Goal: Task Accomplishment & Management: Use online tool/utility

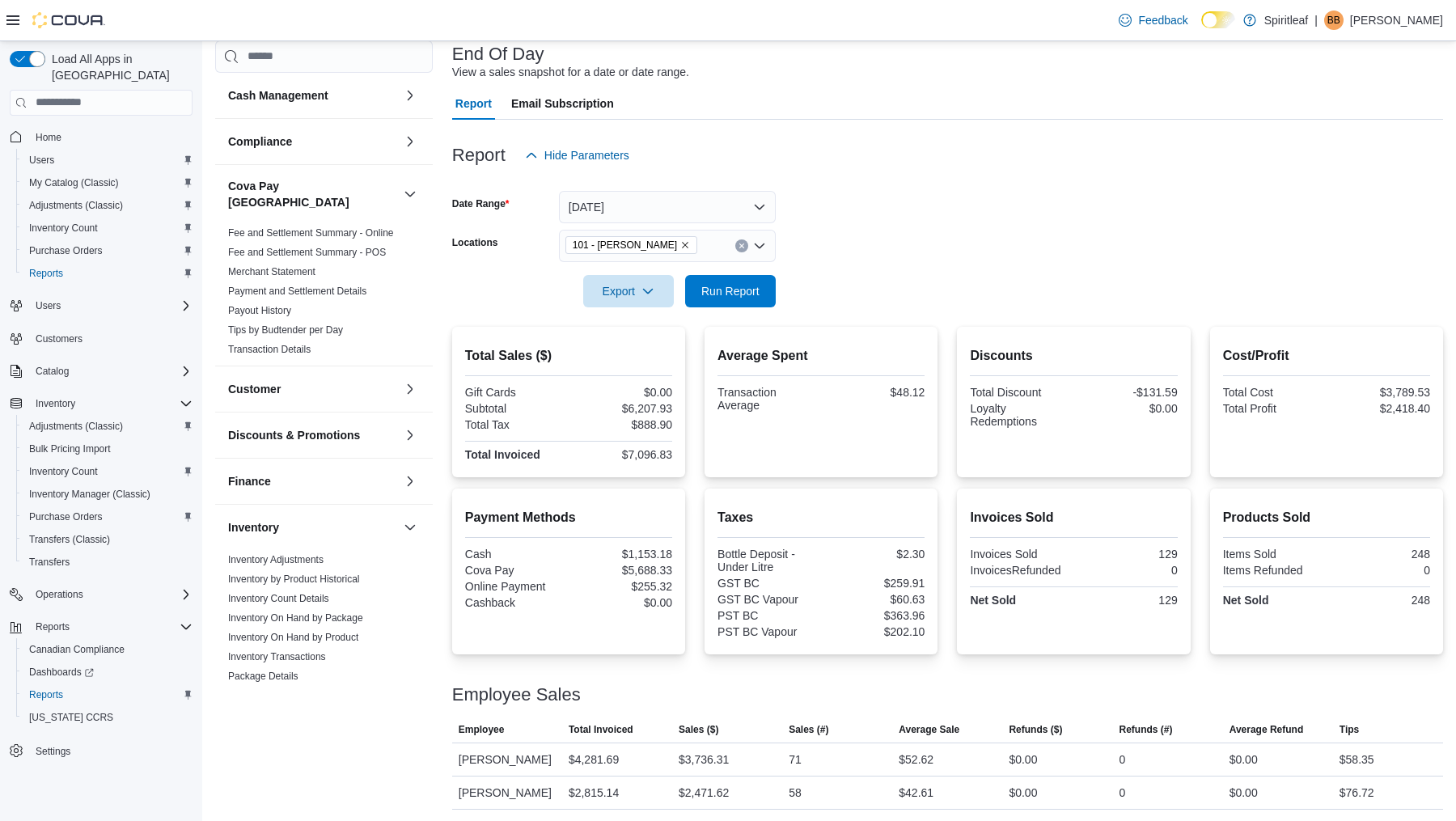
scroll to position [101, 0]
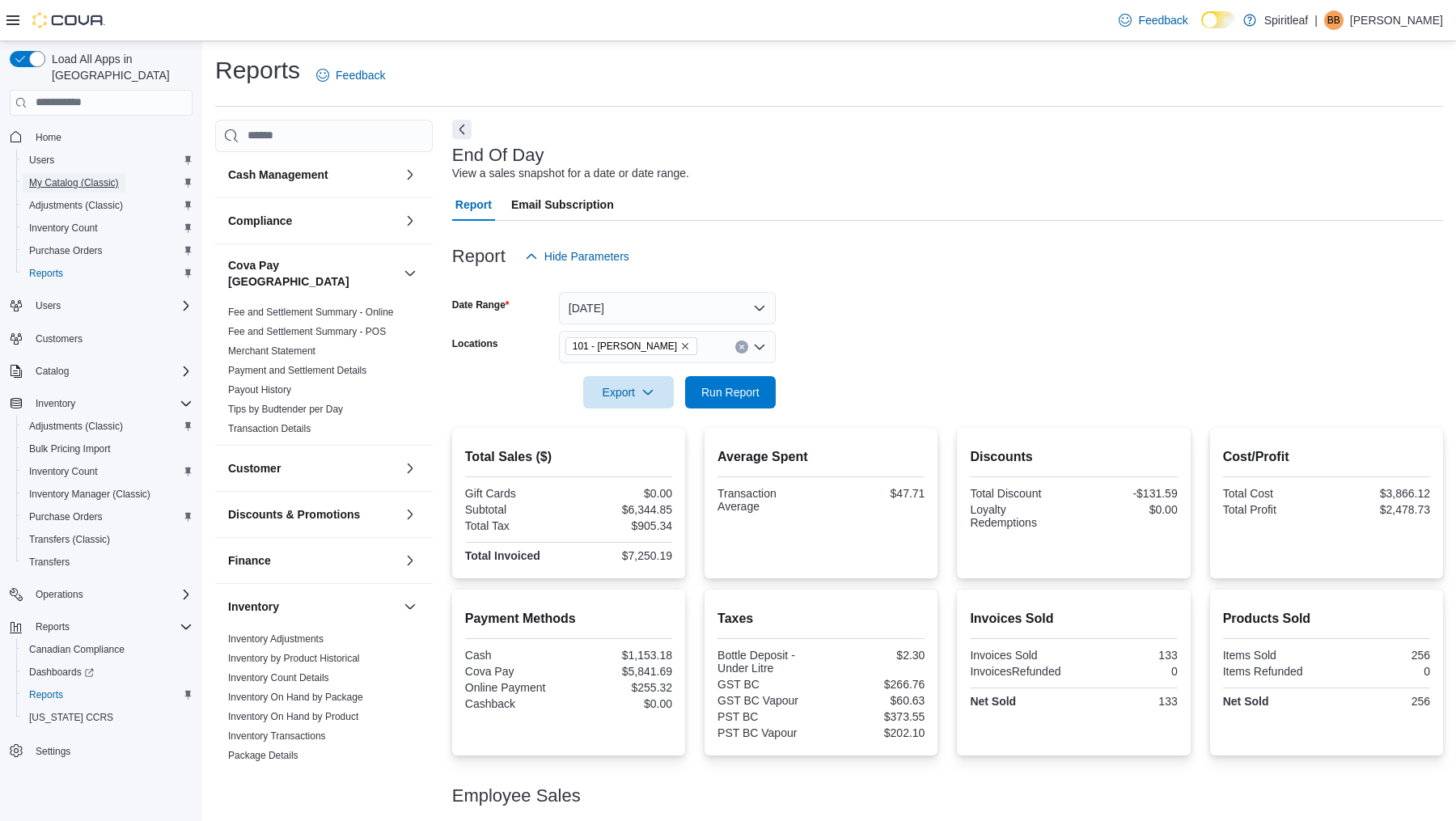
click at [126, 173] on link "My Catalog (Classic)" at bounding box center [74, 182] width 103 height 20
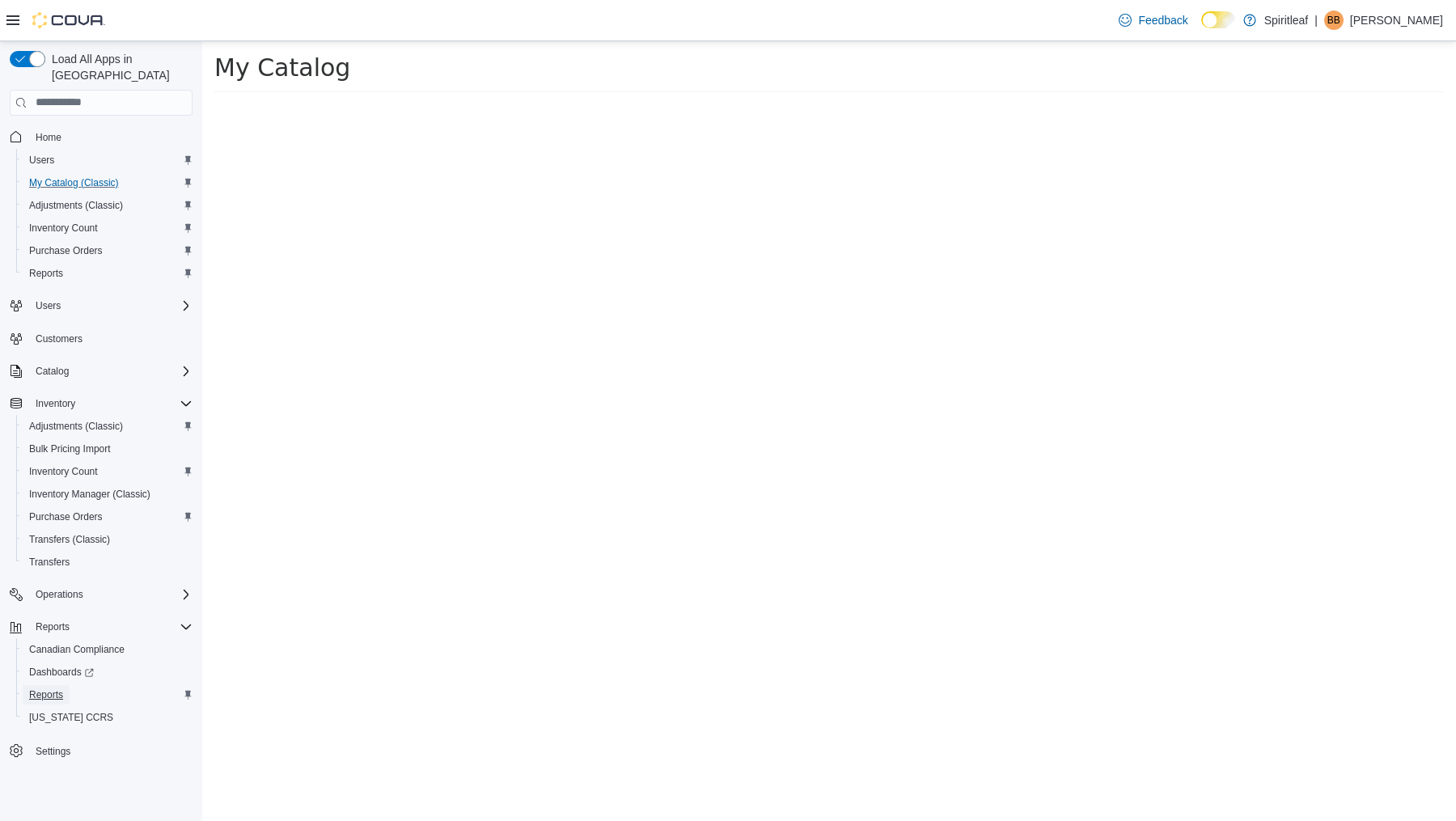
click at [57, 688] on span "Reports" at bounding box center [46, 694] width 34 height 13
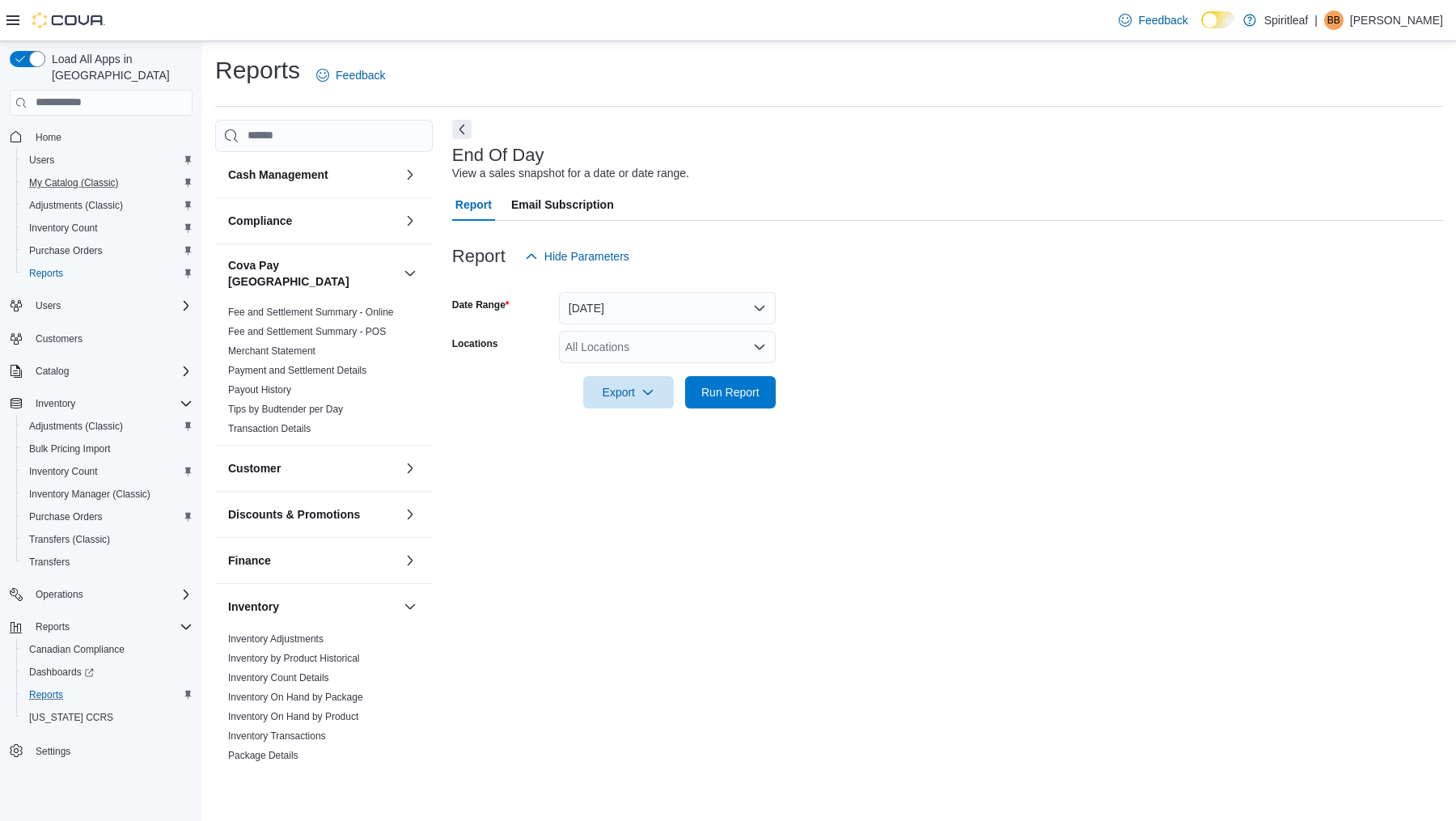
click at [601, 349] on div "All Locations" at bounding box center [666, 347] width 216 height 32
type input "***"
click at [636, 375] on span "101 - [PERSON_NAME]" at bounding box center [678, 374] width 122 height 16
click at [888, 386] on form "Date Range [DATE] Locations 101 - [PERSON_NAME] Export Run Report" at bounding box center [948, 340] width 991 height 136
click at [735, 392] on span "Run Report" at bounding box center [731, 391] width 58 height 16
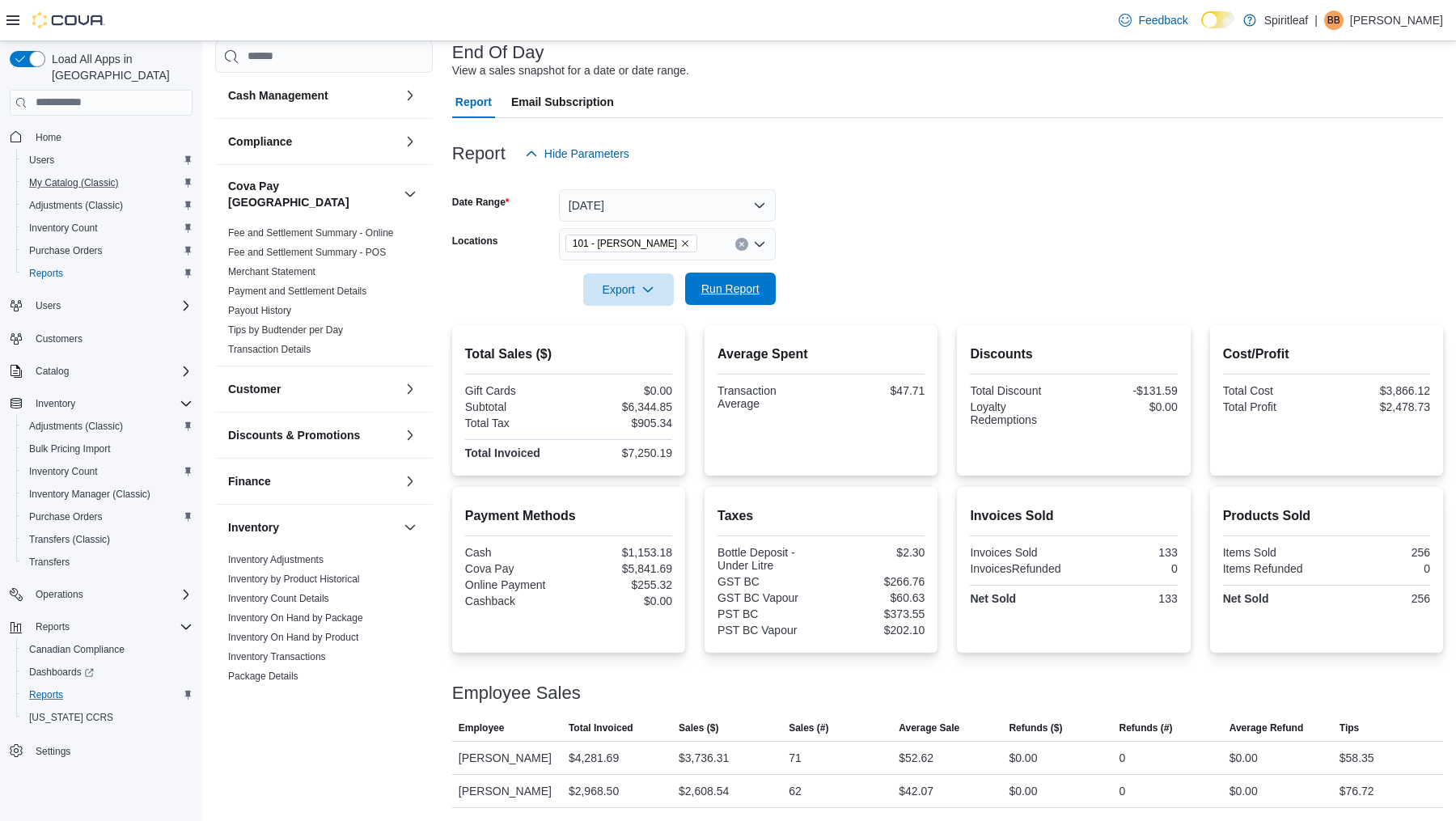
scroll to position [101, 0]
